Goal: Find specific page/section

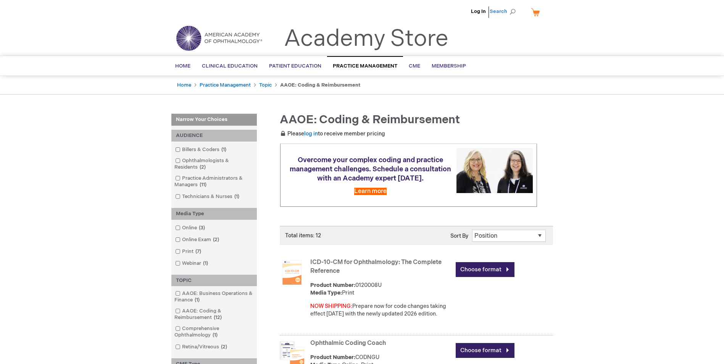
click at [512, 11] on span "Search" at bounding box center [504, 11] width 29 height 15
type input "H16.041 CPT"
click at [509, 6] on button "Search" at bounding box center [512, 12] width 6 height 12
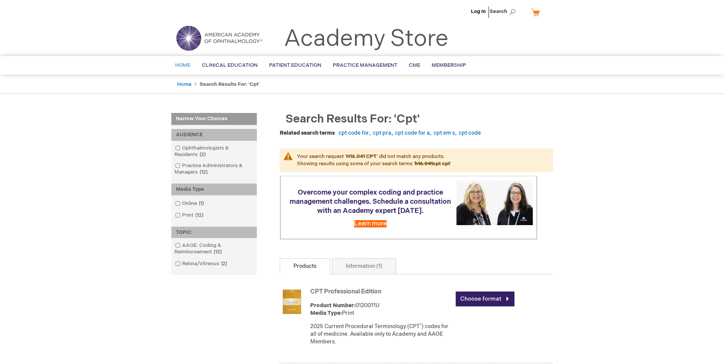
click at [180, 64] on span "Home" at bounding box center [182, 65] width 15 height 6
